Goal: Transaction & Acquisition: Purchase product/service

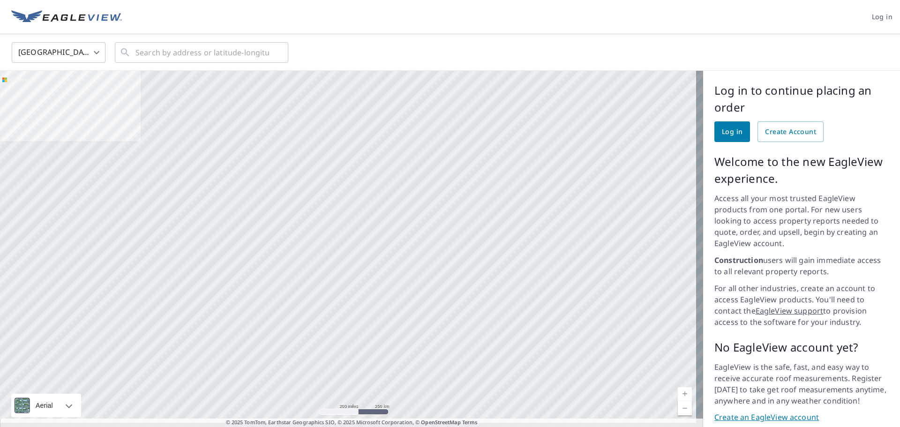
click at [726, 134] on span "Log in" at bounding box center [732, 132] width 21 height 12
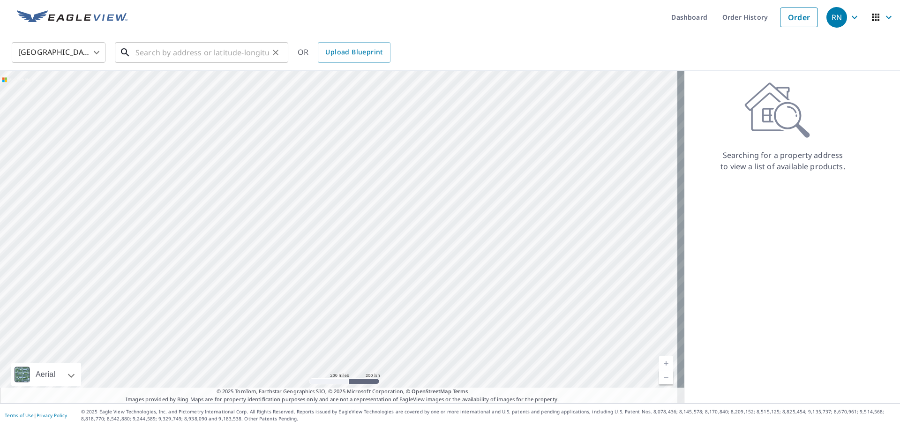
click at [151, 49] on input "text" at bounding box center [202, 52] width 134 height 26
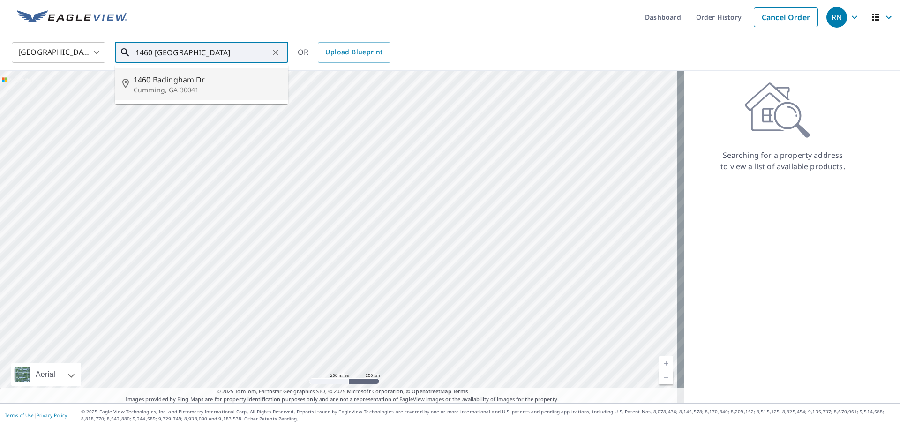
click at [179, 83] on span "1460 Badingham Dr" at bounding box center [207, 79] width 147 height 11
type input "1460 [GEOGRAPHIC_DATA][PERSON_NAME]"
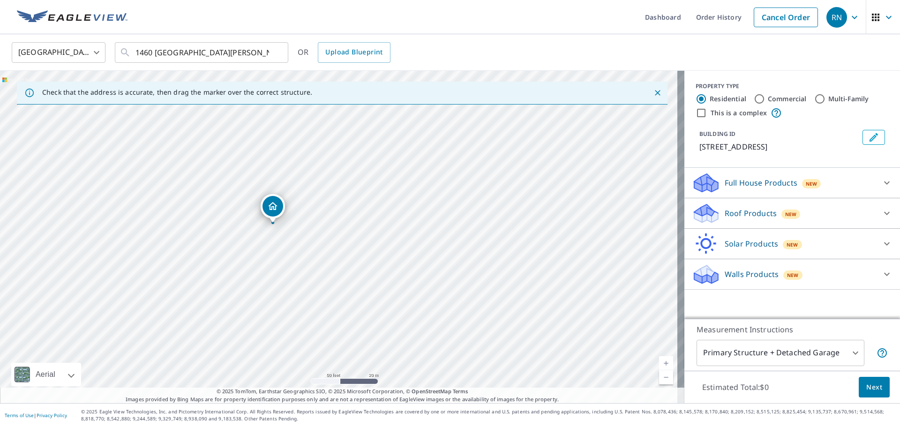
drag, startPoint x: 254, startPoint y: 205, endPoint x: 269, endPoint y: 250, distance: 47.9
click at [269, 250] on div "1460 [GEOGRAPHIC_DATA][PERSON_NAME]" at bounding box center [342, 237] width 684 height 332
click at [869, 138] on icon "Edit building 1" at bounding box center [873, 137] width 8 height 8
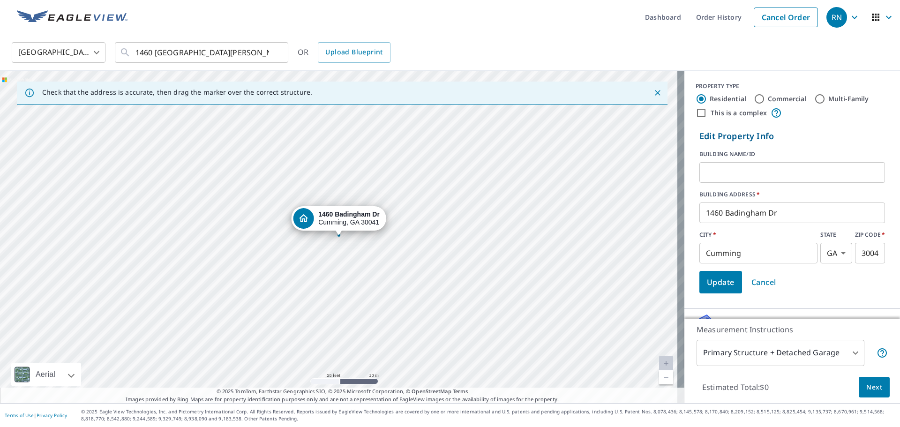
click at [726, 168] on input "text" at bounding box center [792, 172] width 186 height 26
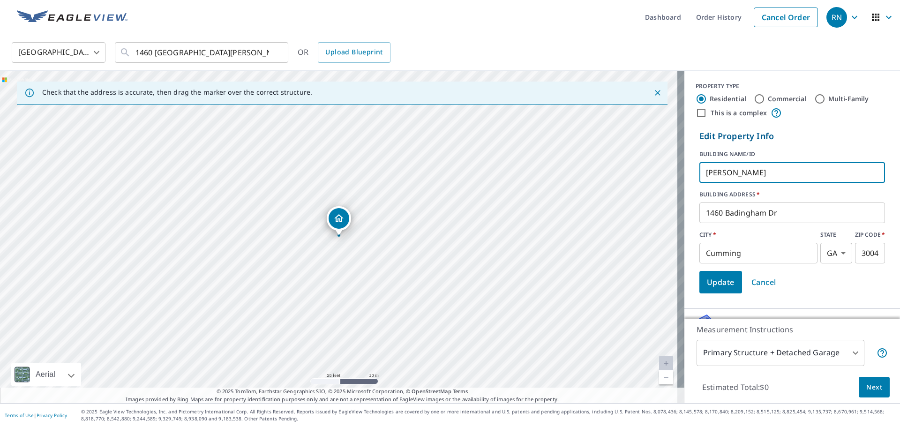
type input "[PERSON_NAME]"
drag, startPoint x: 706, startPoint y: 284, endPoint x: 700, endPoint y: 285, distance: 6.1
click at [707, 284] on span "Update" at bounding box center [721, 282] width 28 height 13
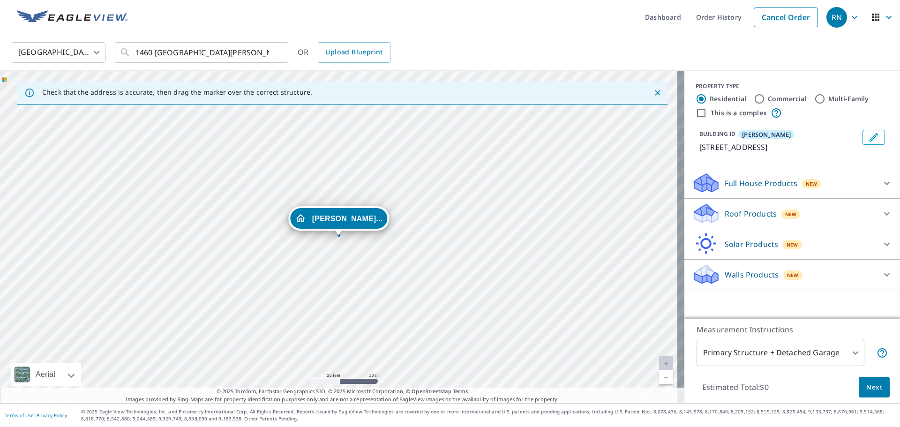
click at [731, 211] on p "Roof Products" at bounding box center [750, 213] width 52 height 11
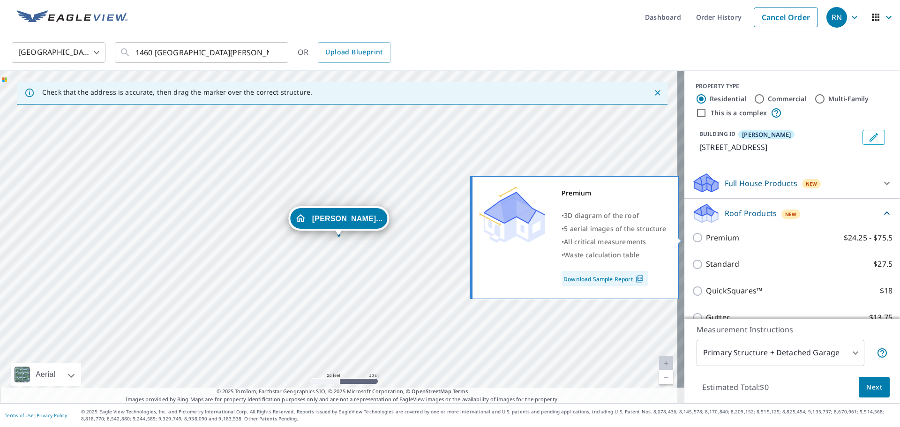
click at [692, 236] on input "Premium $24.25 - $75.5" at bounding box center [699, 237] width 14 height 11
checkbox input "true"
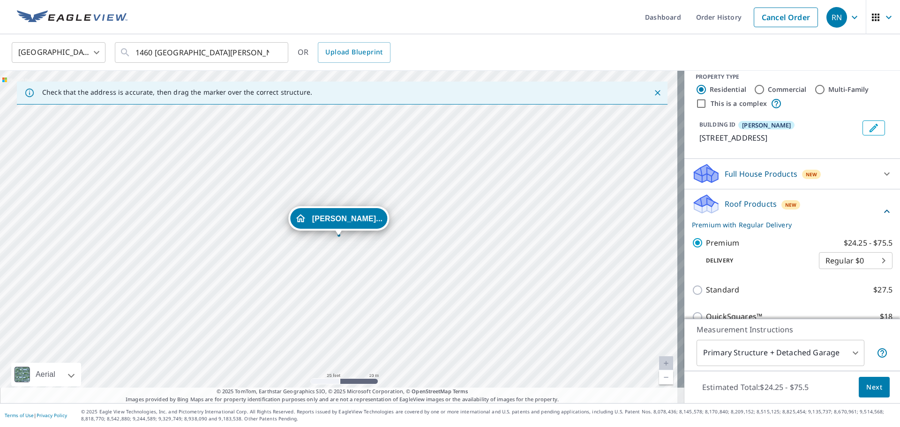
scroll to position [12, 0]
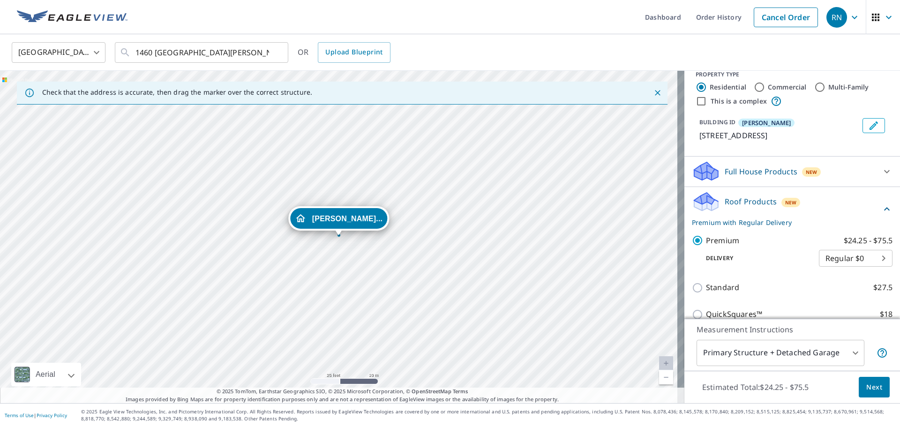
click at [868, 386] on span "Next" at bounding box center [874, 387] width 16 height 12
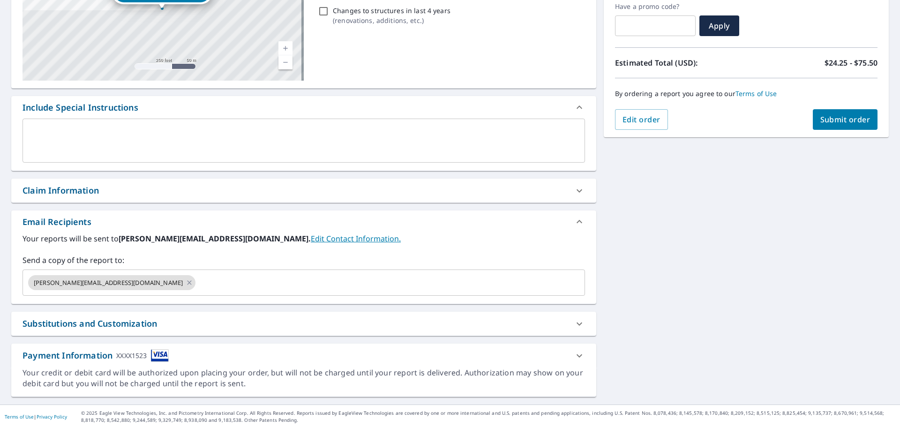
scroll to position [163, 0]
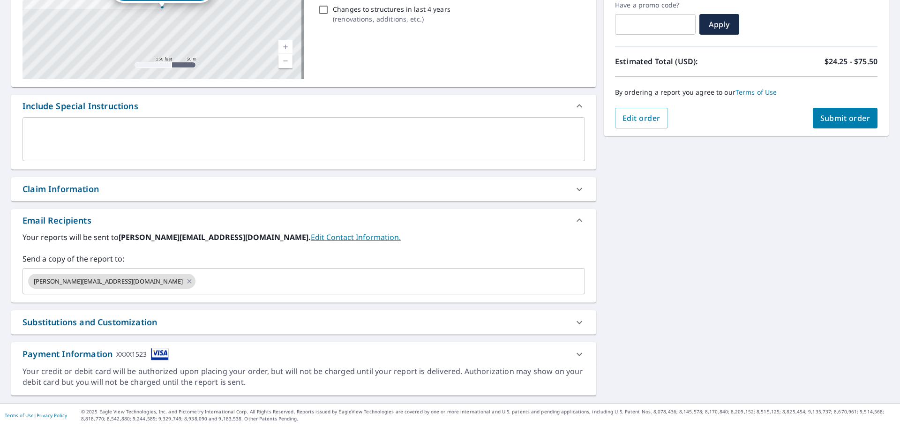
click at [86, 352] on div "Payment Information XXXX1523" at bounding box center [95, 354] width 146 height 13
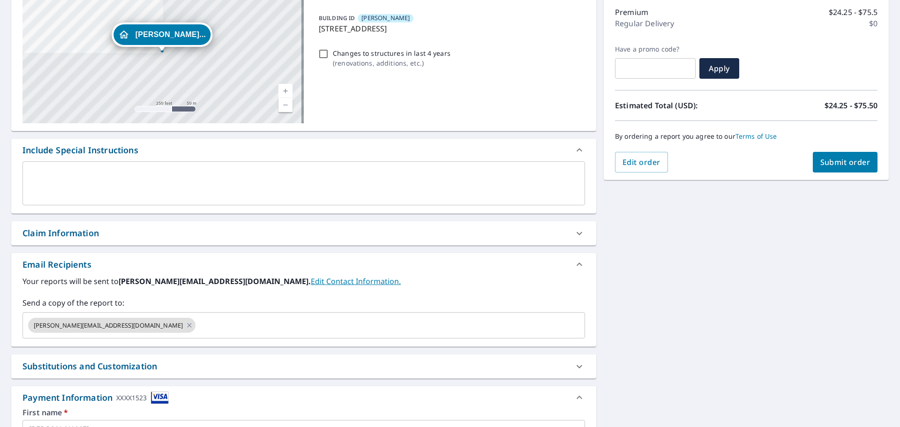
scroll to position [30, 0]
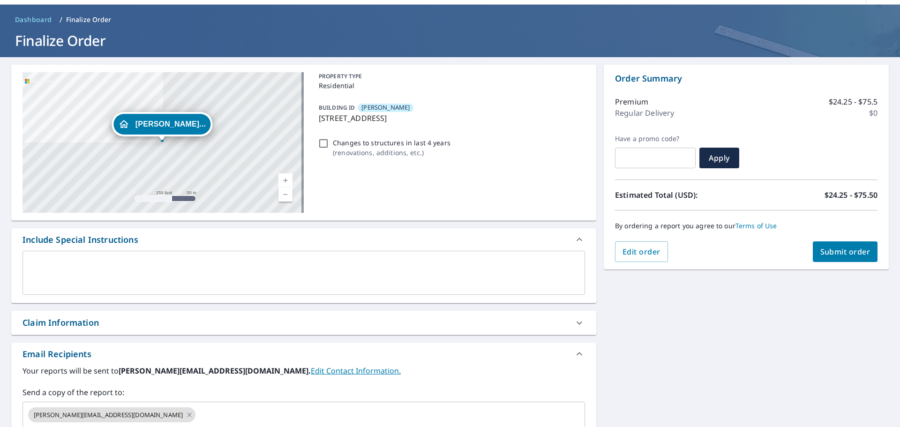
click at [834, 250] on span "Submit order" at bounding box center [845, 251] width 50 height 10
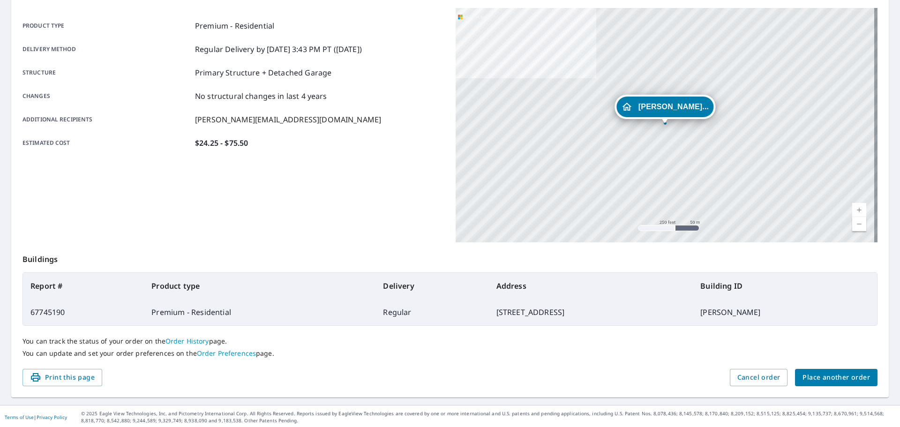
scroll to position [125, 0]
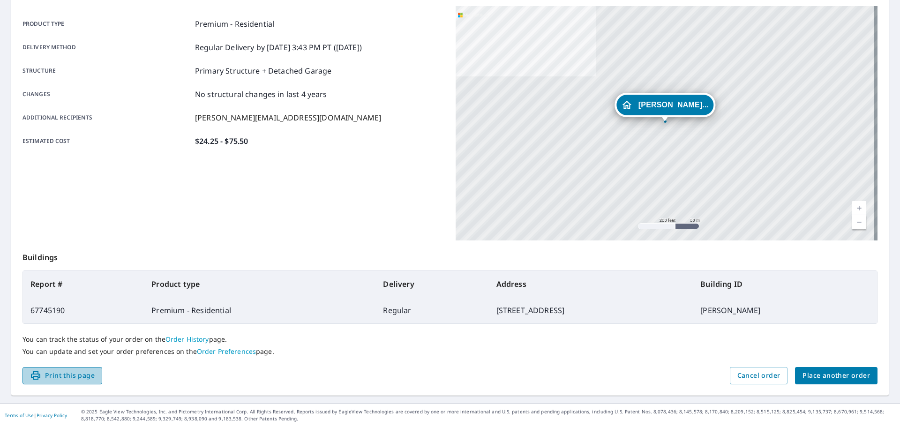
click at [75, 375] on span "Print this page" at bounding box center [62, 376] width 65 height 12
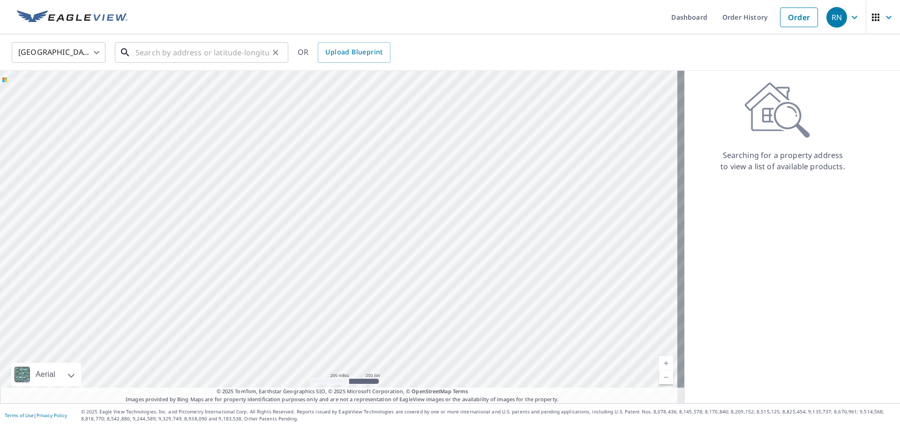
click at [144, 54] on input "text" at bounding box center [202, 52] width 134 height 26
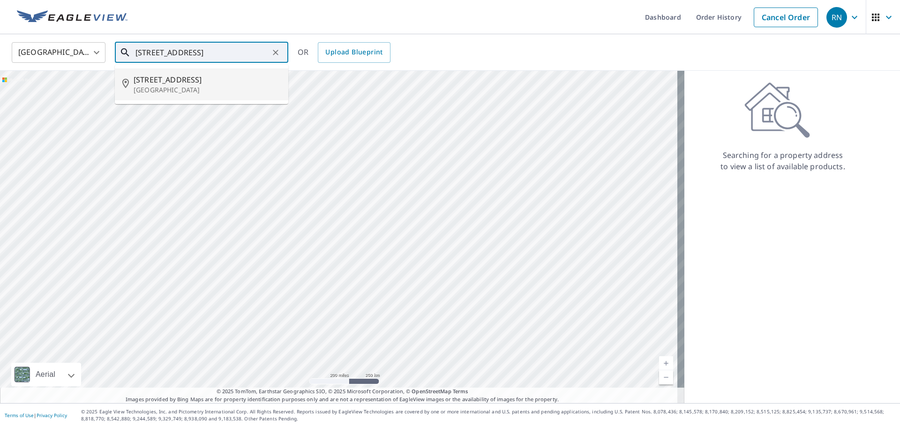
click at [156, 85] on p "Atlanta, GA 30305" at bounding box center [207, 89] width 147 height 9
type input "2199 Edison Ave NE Atlanta, GA 30305"
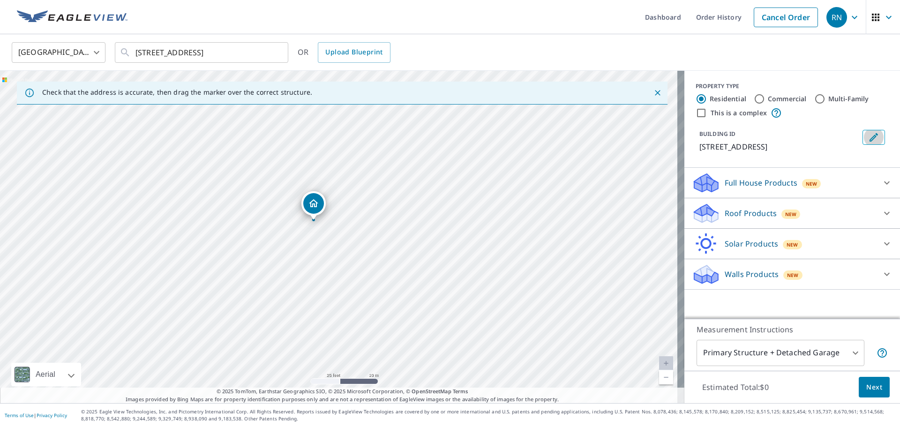
click at [871, 137] on icon "Edit building 1" at bounding box center [873, 137] width 11 height 11
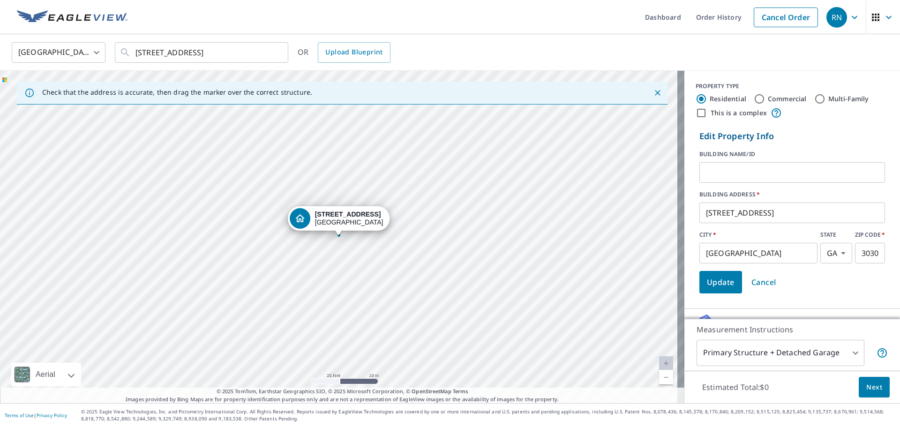
click at [707, 171] on input "text" at bounding box center [792, 172] width 186 height 26
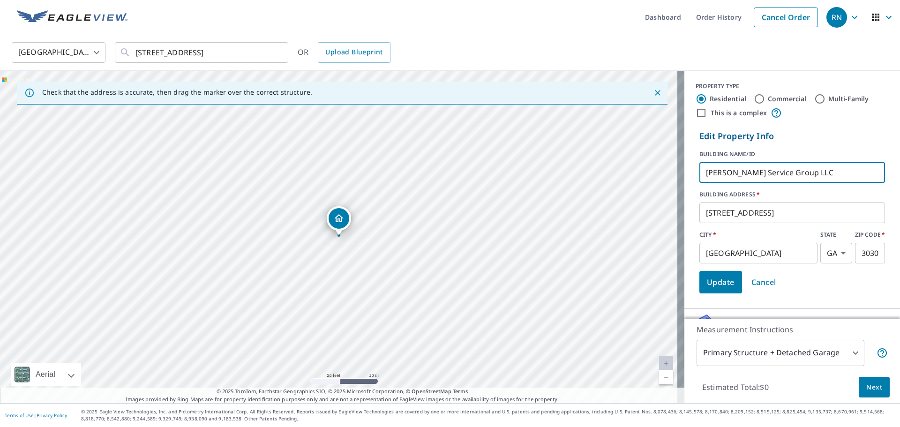
type input "Stoll Service Group LLC"
click at [707, 285] on span "Update" at bounding box center [721, 282] width 28 height 13
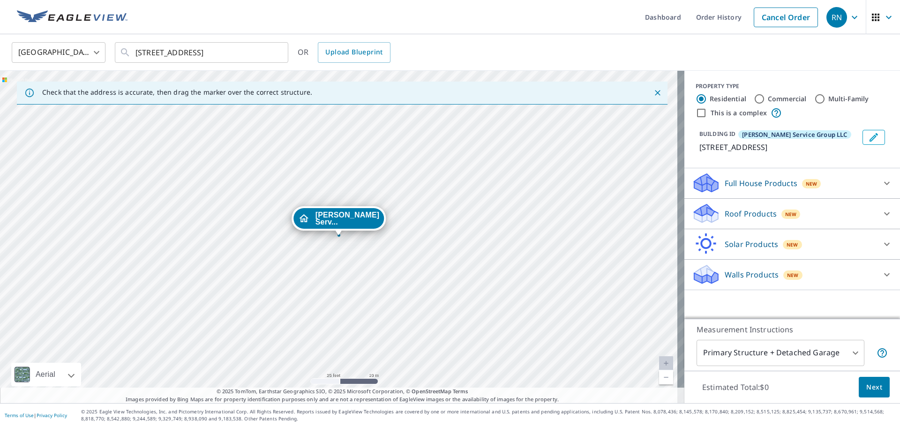
click at [736, 212] on p "Roof Products" at bounding box center [750, 213] width 52 height 11
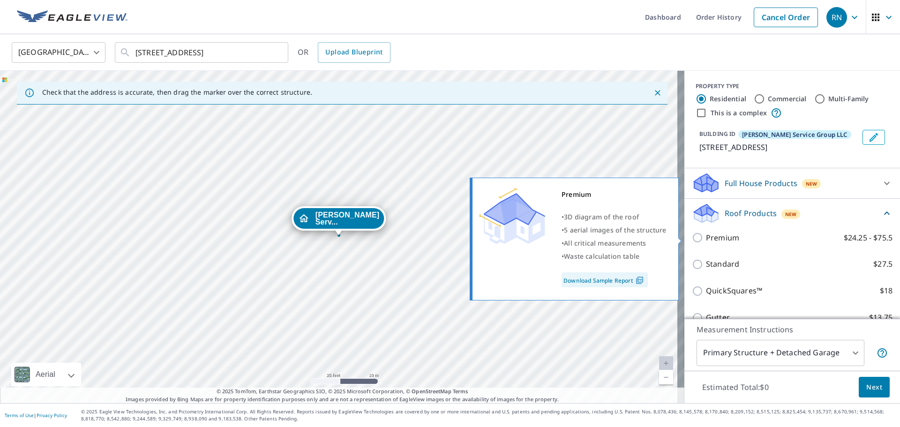
click at [692, 236] on input "Premium $24.25 - $75.5" at bounding box center [699, 237] width 14 height 11
checkbox input "true"
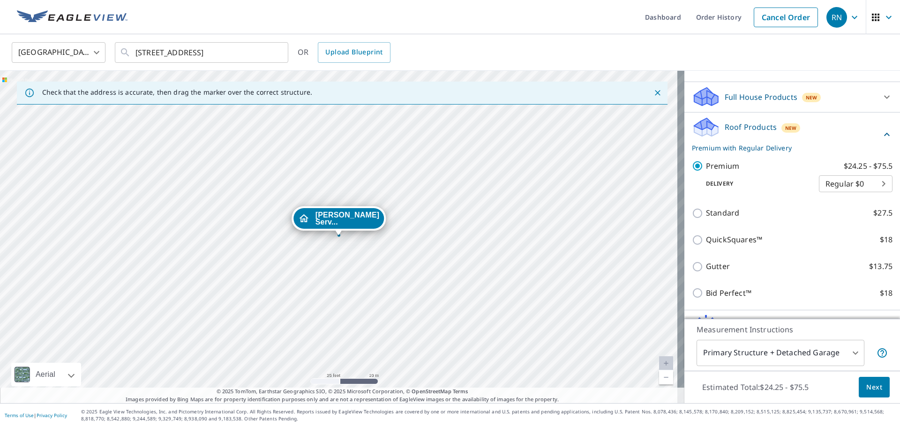
scroll to position [94, 0]
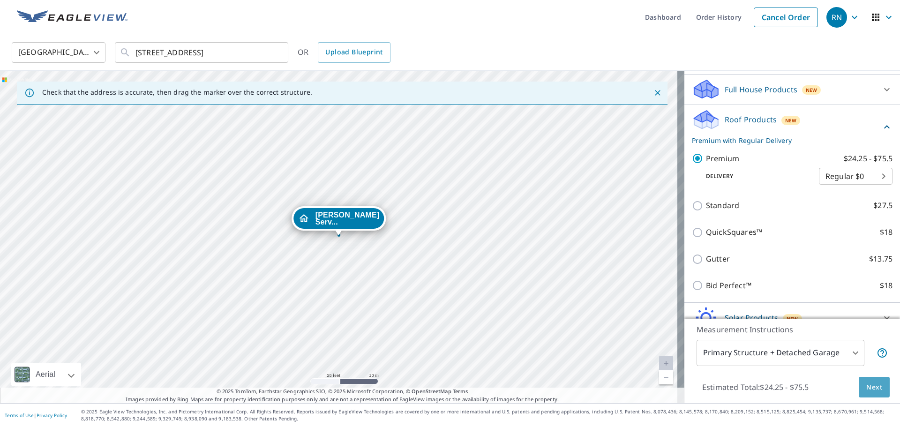
click at [866, 387] on span "Next" at bounding box center [874, 387] width 16 height 12
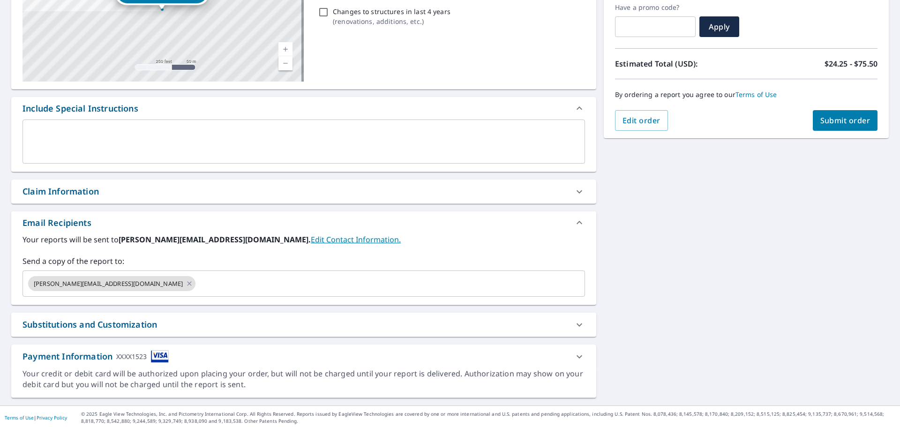
scroll to position [163, 0]
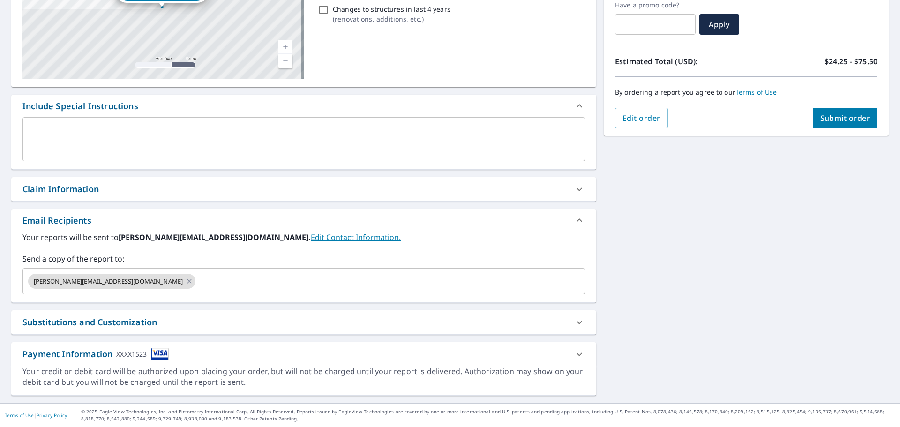
click at [828, 115] on span "Submit order" at bounding box center [845, 118] width 50 height 10
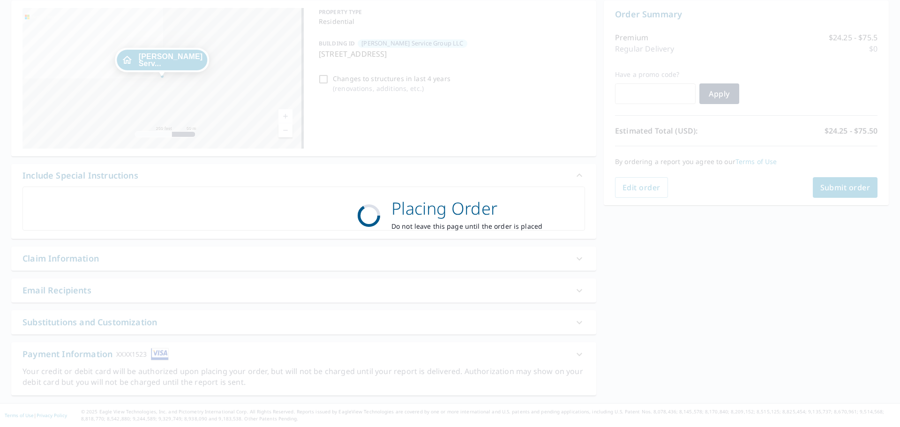
scroll to position [94, 0]
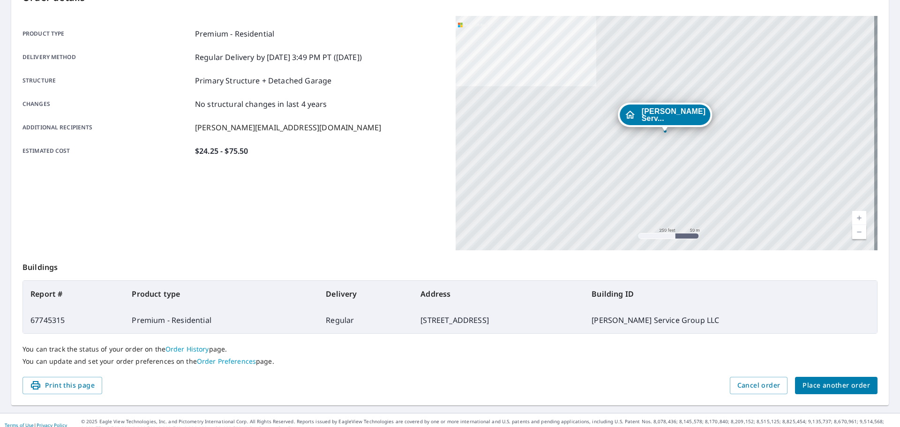
scroll to position [125, 0]
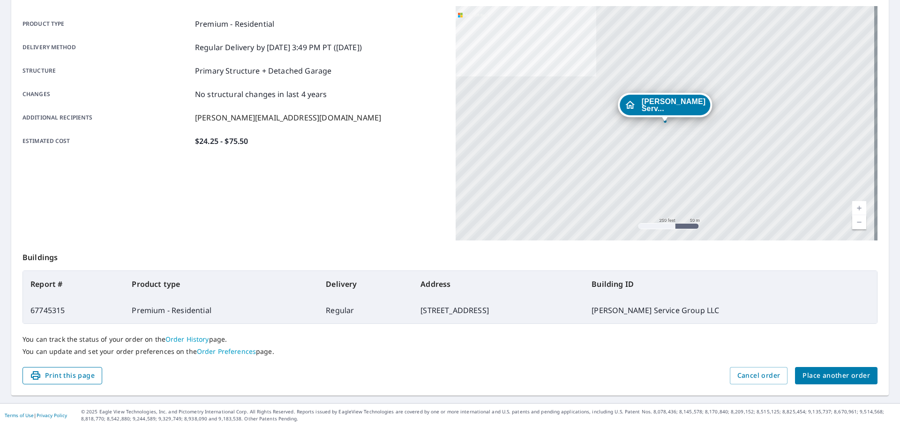
click at [64, 375] on span "Print this page" at bounding box center [62, 376] width 65 height 12
